Goal: Task Accomplishment & Management: Manage account settings

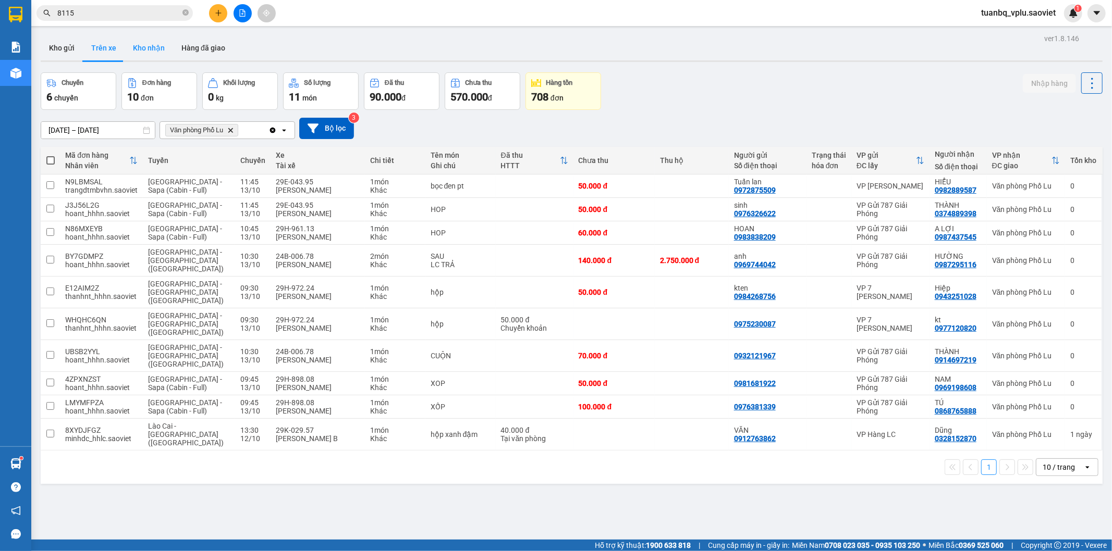
click at [153, 53] on button "Kho nhận" at bounding box center [149, 47] width 48 height 25
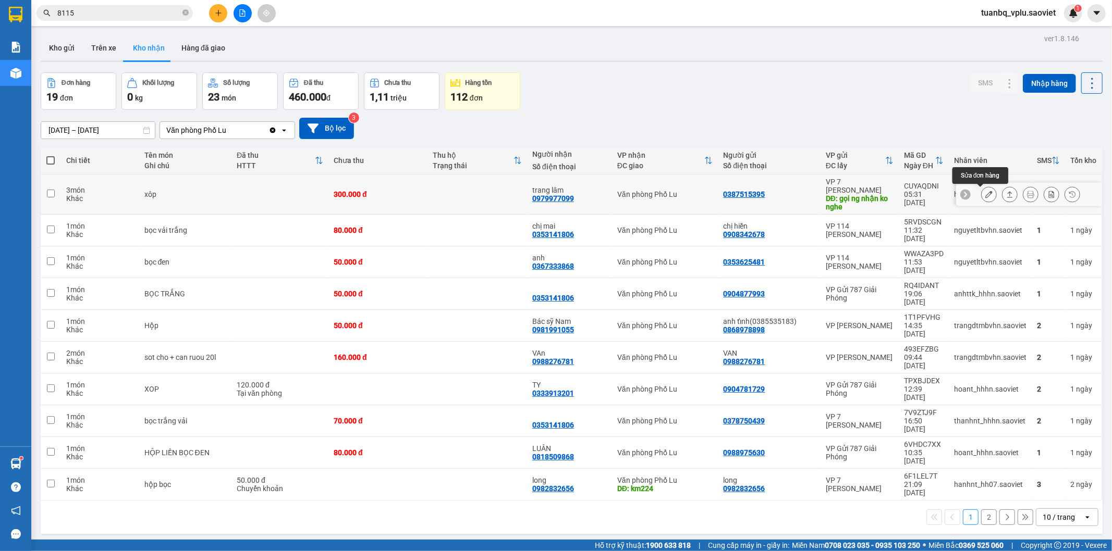
click at [985, 196] on icon at bounding box center [988, 194] width 7 height 7
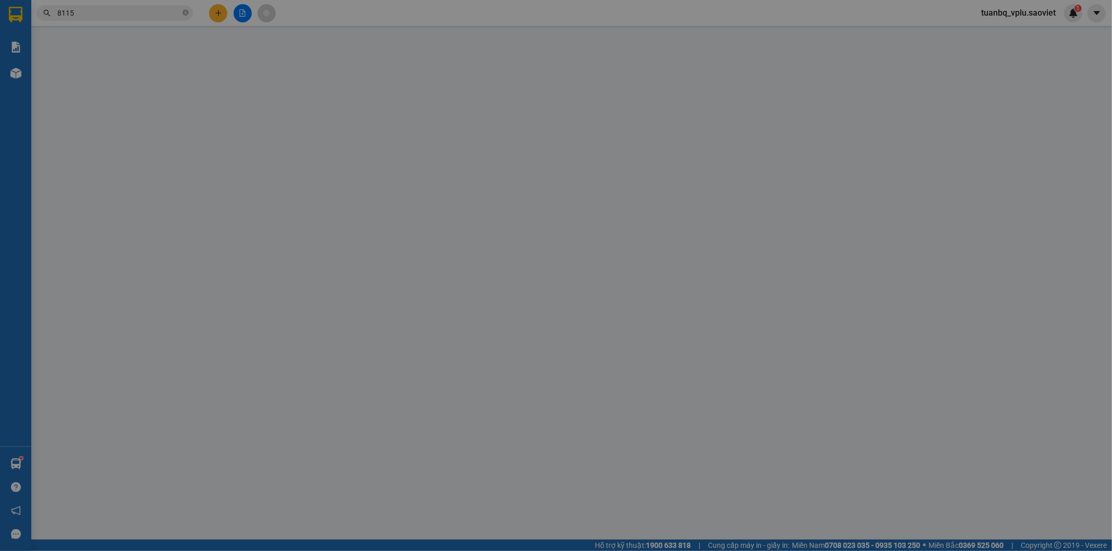
type input "0387515395"
type input "gọi ng nhận ko nghe"
type input "0979977099"
type input "trang lâm"
type input "0"
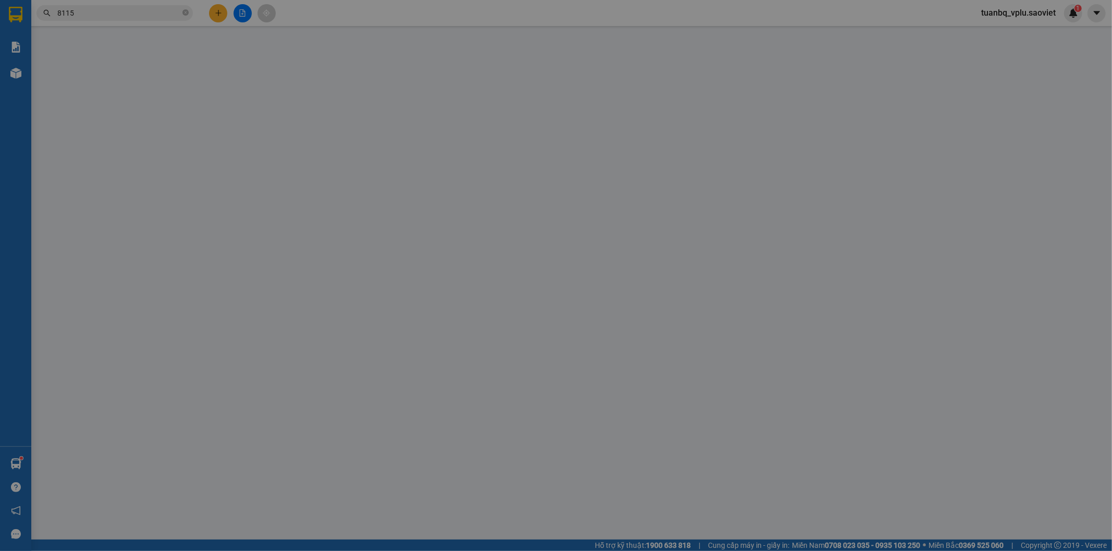
type input "300.000"
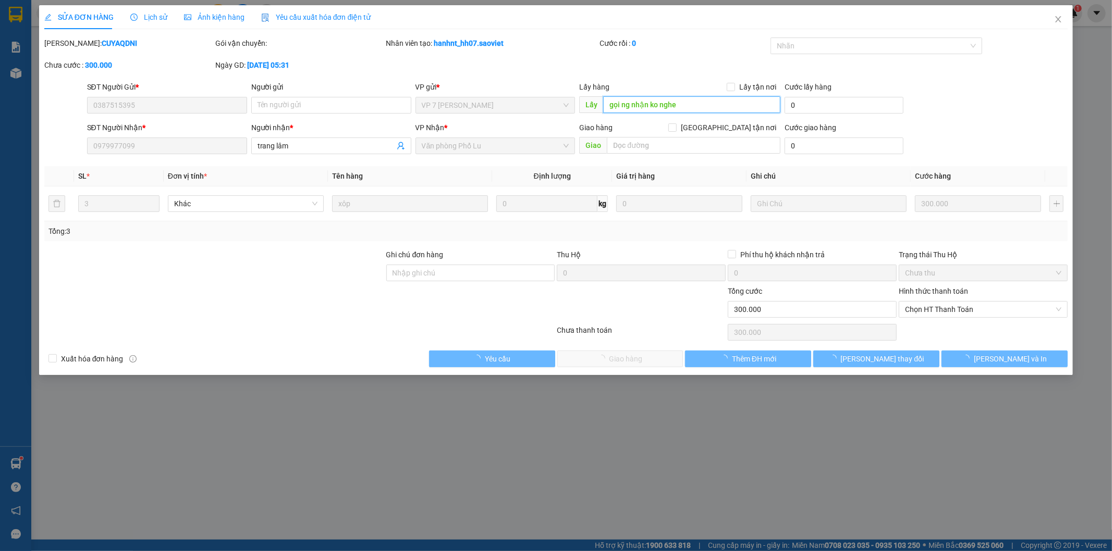
click at [692, 111] on input "gọi ng nhận ko nghe" at bounding box center [691, 104] width 177 height 17
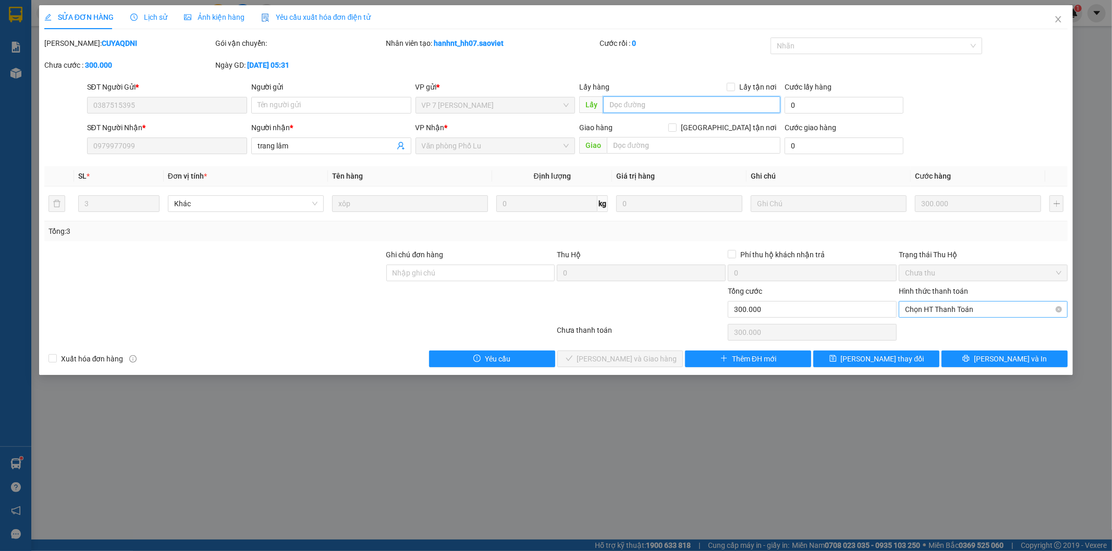
click at [966, 305] on span "Chọn HT Thanh Toán" at bounding box center [983, 310] width 156 height 16
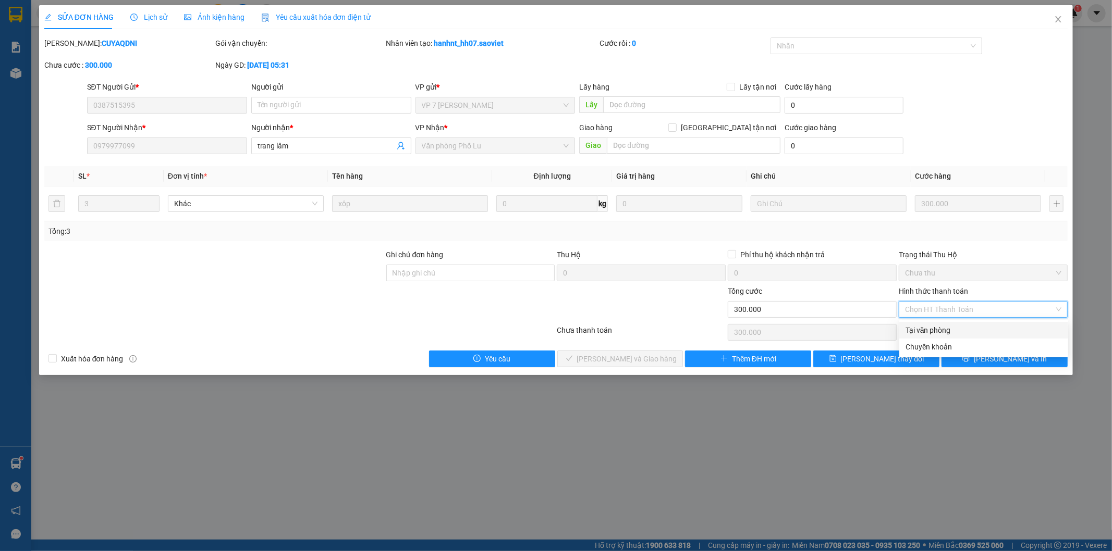
click at [951, 329] on div "Tại văn phòng" at bounding box center [983, 330] width 156 height 11
type input "0"
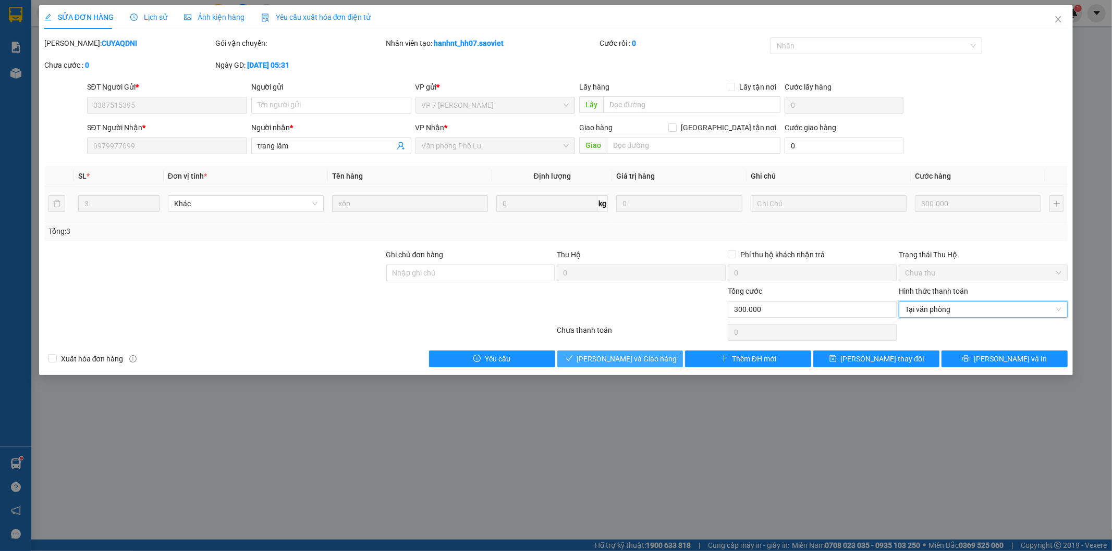
click at [653, 360] on span "[PERSON_NAME] và Giao hàng" at bounding box center [627, 358] width 100 height 11
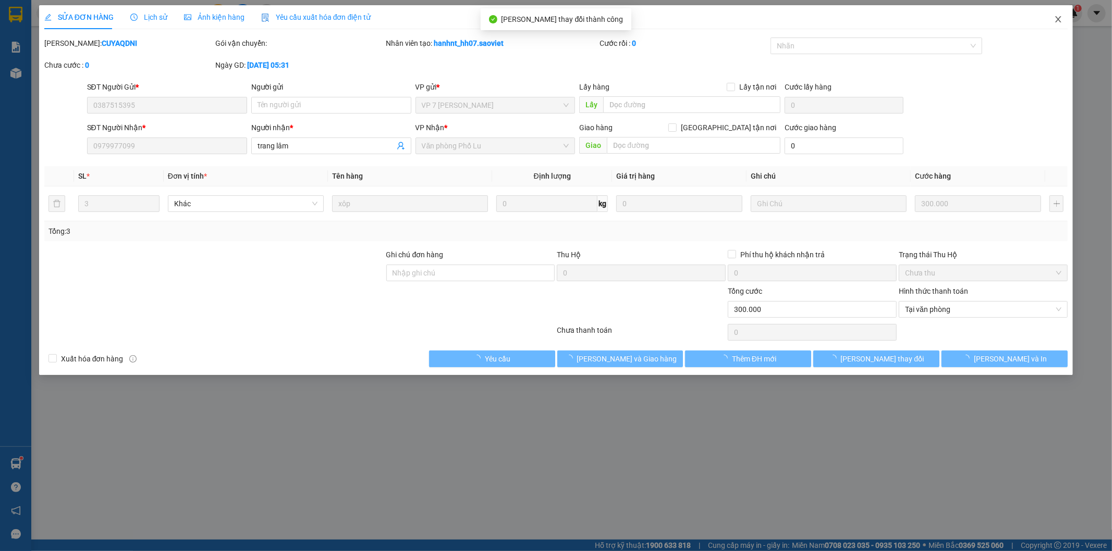
click at [1055, 20] on icon "close" at bounding box center [1058, 19] width 8 height 8
